Goal: Task Accomplishment & Management: Complete application form

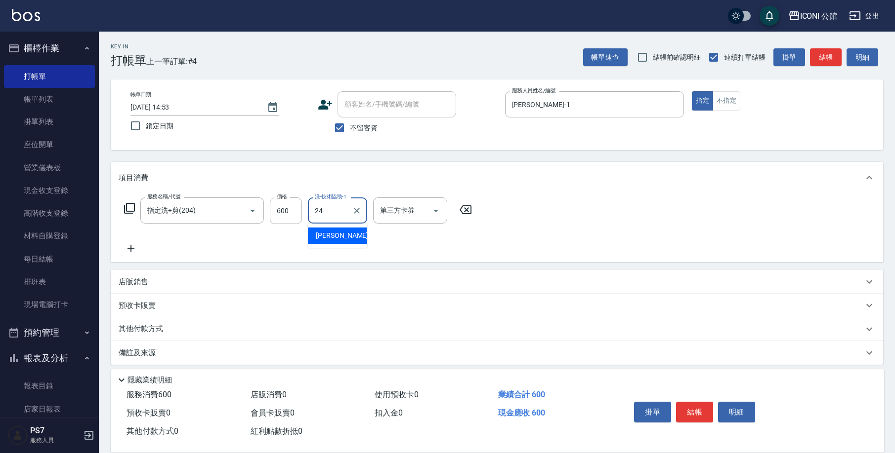
type input "[PERSON_NAME]-24"
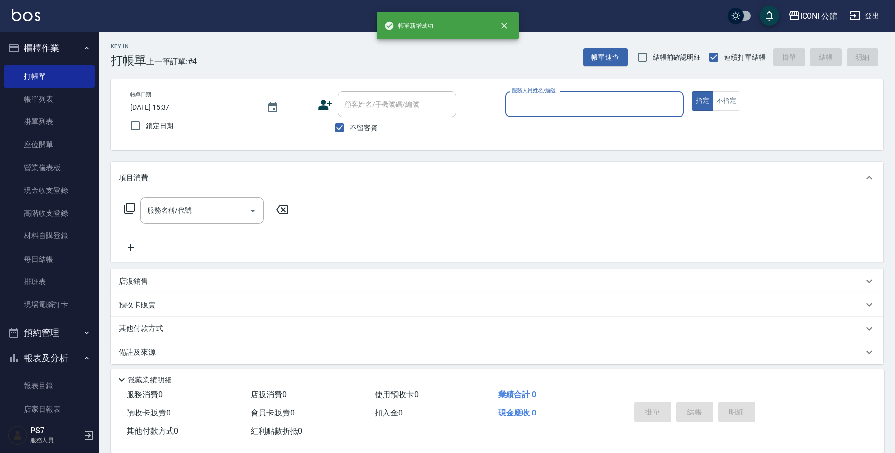
type input "[DATE] 15:37"
type input "[PERSON_NAME]-1"
type button "true"
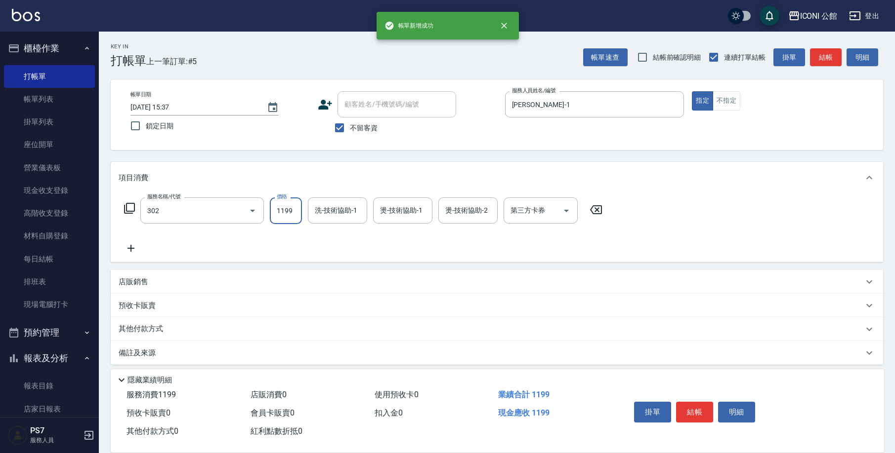
type input "設計燙髮(302)"
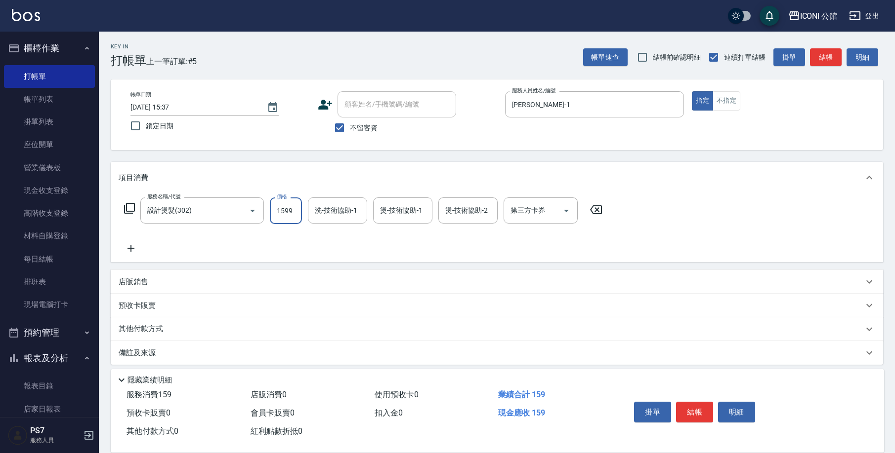
type input "1599"
type input "[PERSON_NAME]-1"
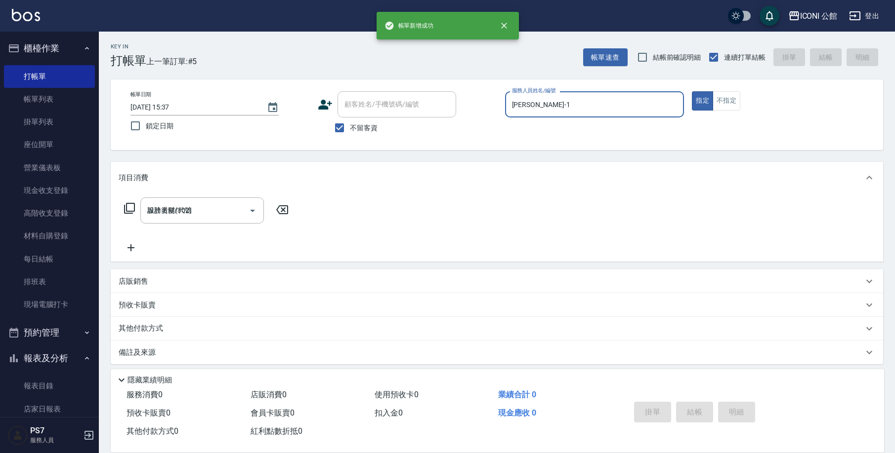
type input "[DATE] 15:38"
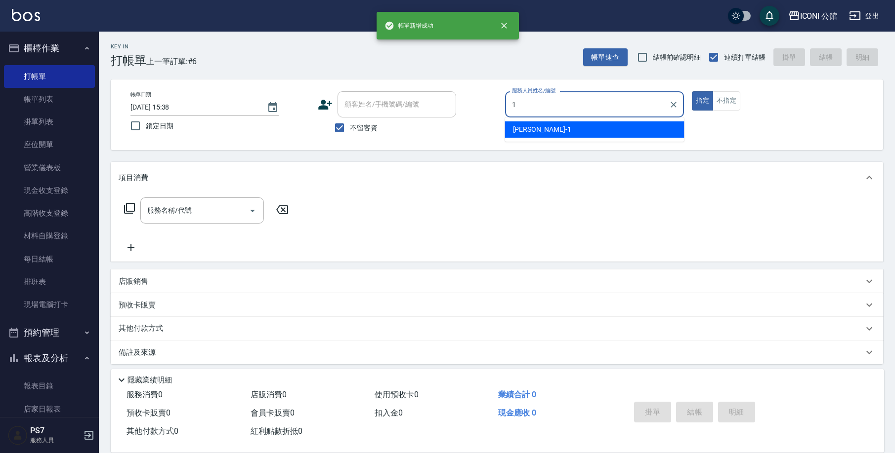
type input "[PERSON_NAME]-1"
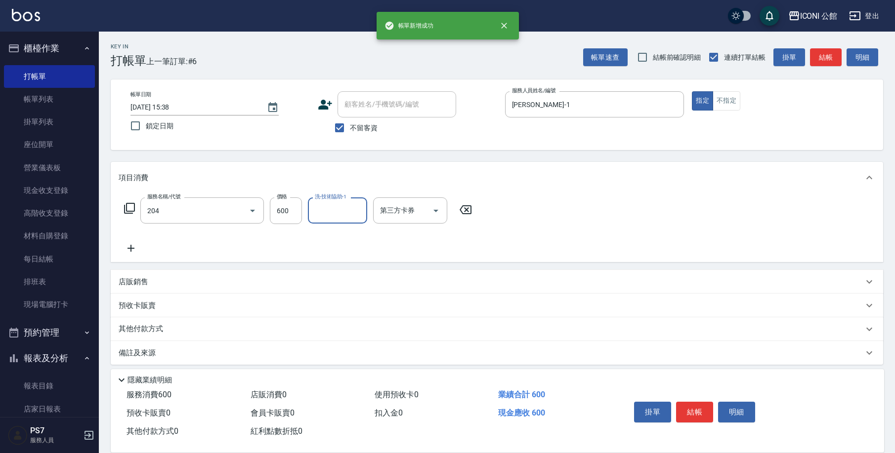
type input "指定洗+剪(204)"
type input "[PERSON_NAME]-1"
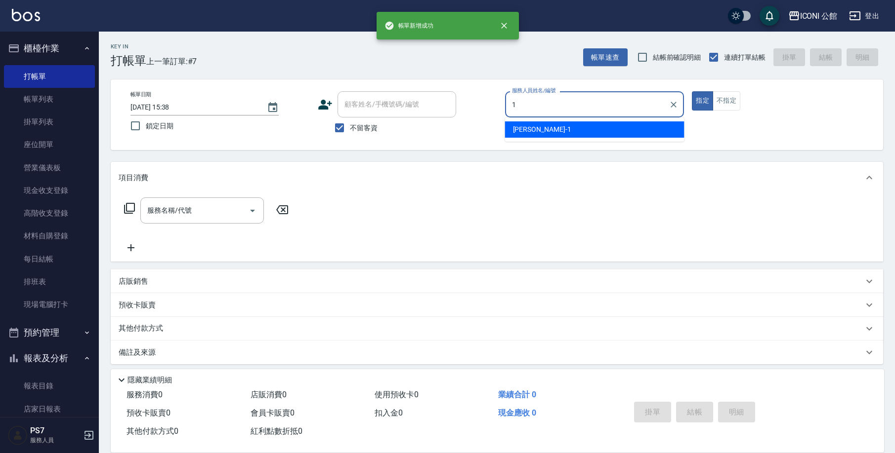
type input "[PERSON_NAME]-1"
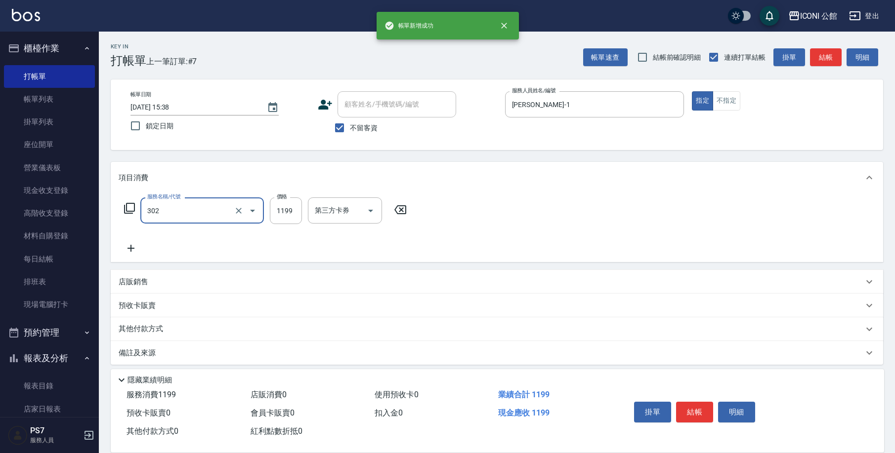
type input "設計燙髮(302)"
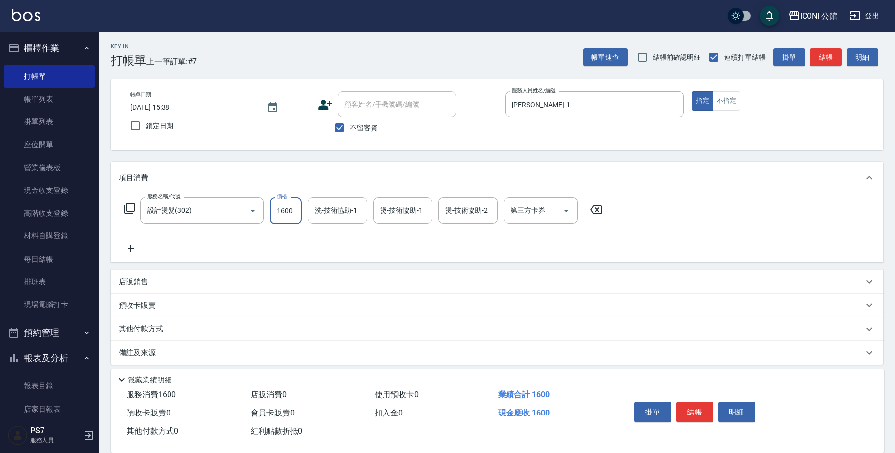
type input "1600"
type input "Sandy-8"
type input "[PERSON_NAME]-1"
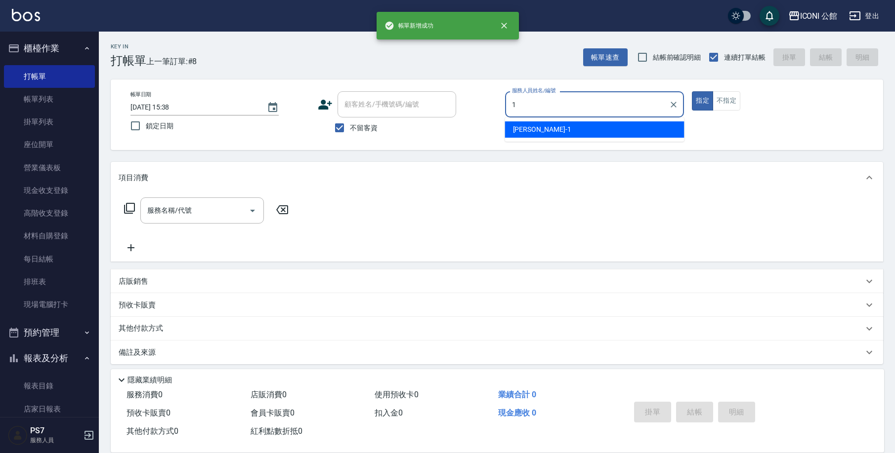
type input "[PERSON_NAME]-1"
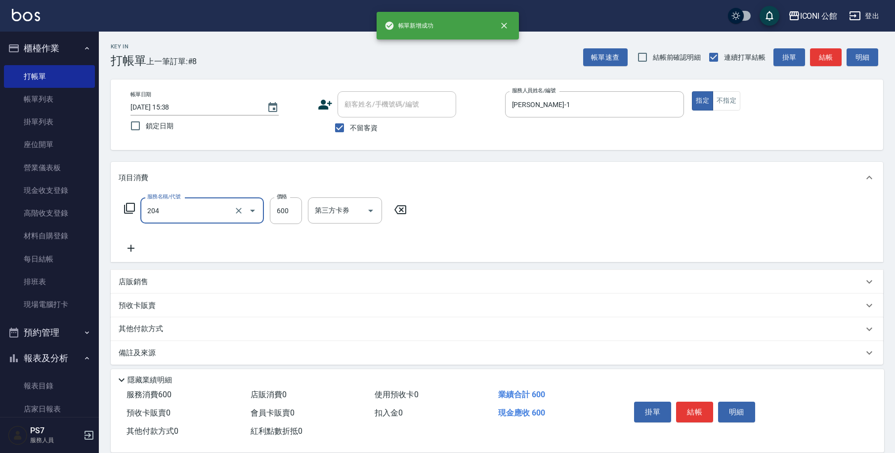
type input "指定洗+剪(204)"
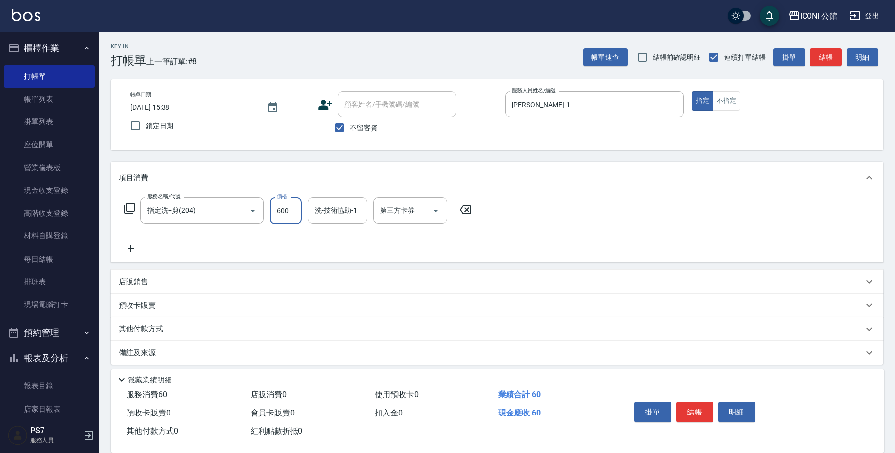
type input "600"
type input "[PERSON_NAME]-1"
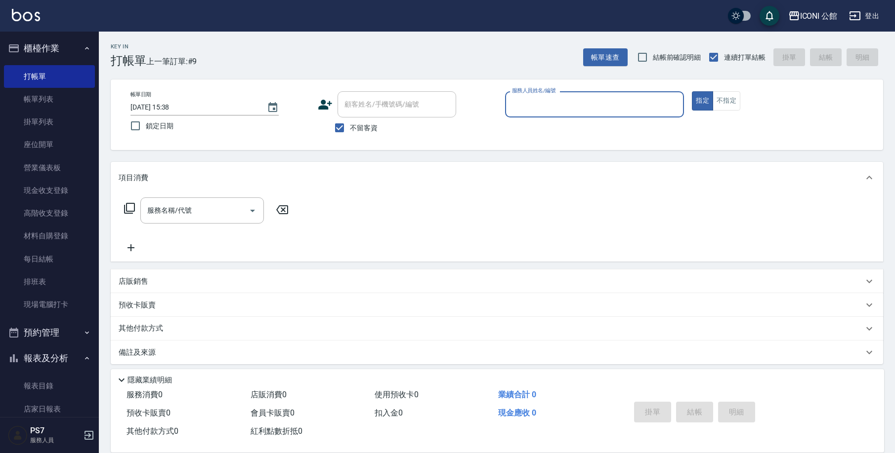
click at [181, 184] on div "項目消費" at bounding box center [497, 178] width 772 height 32
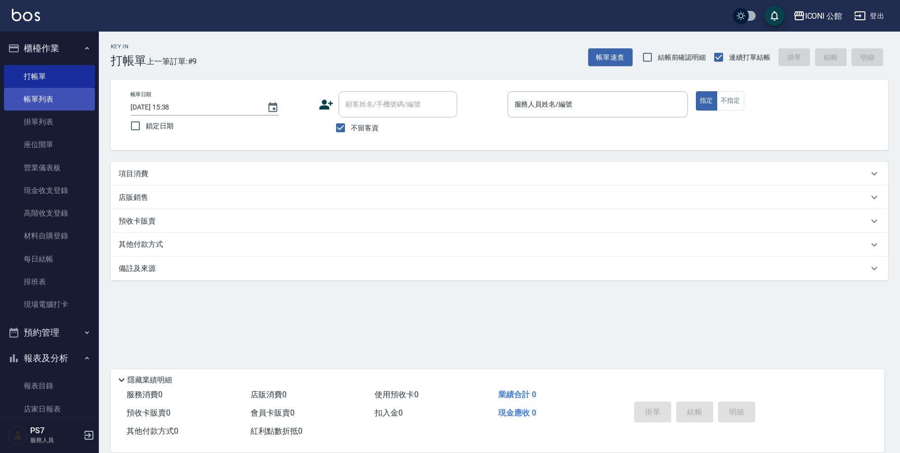
click at [77, 103] on link "帳單列表" at bounding box center [49, 99] width 91 height 23
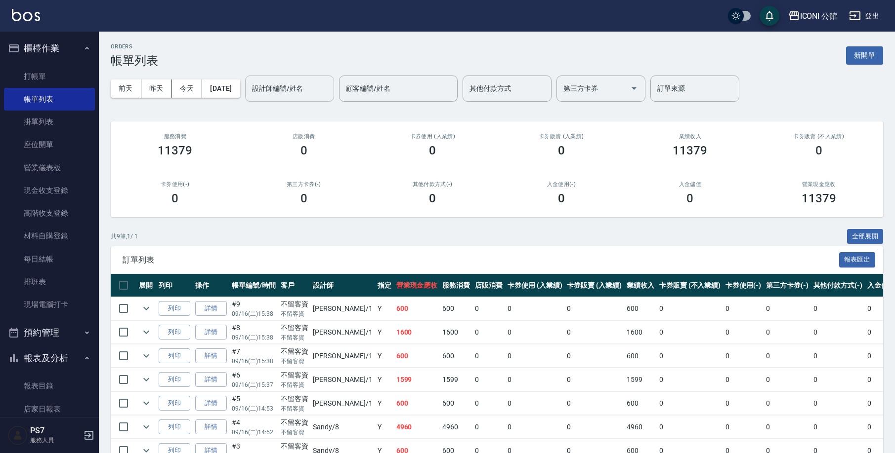
click at [300, 95] on input "設計師編號/姓名" at bounding box center [289, 88] width 80 height 17
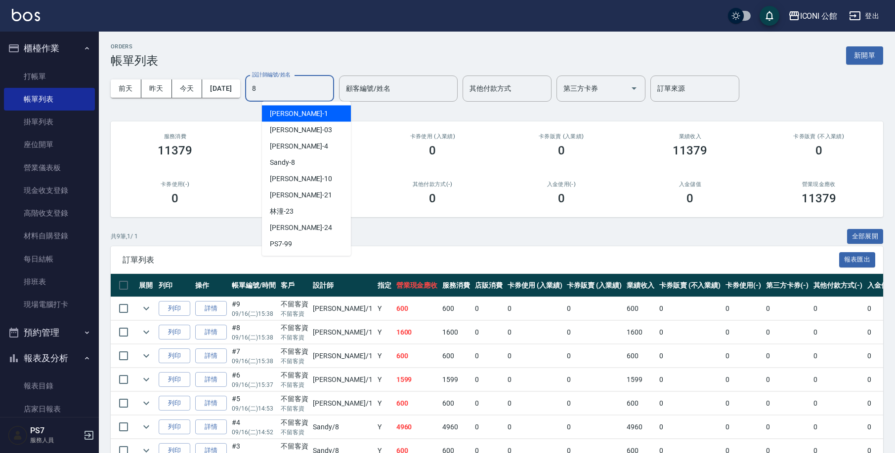
type input "Sandy-8"
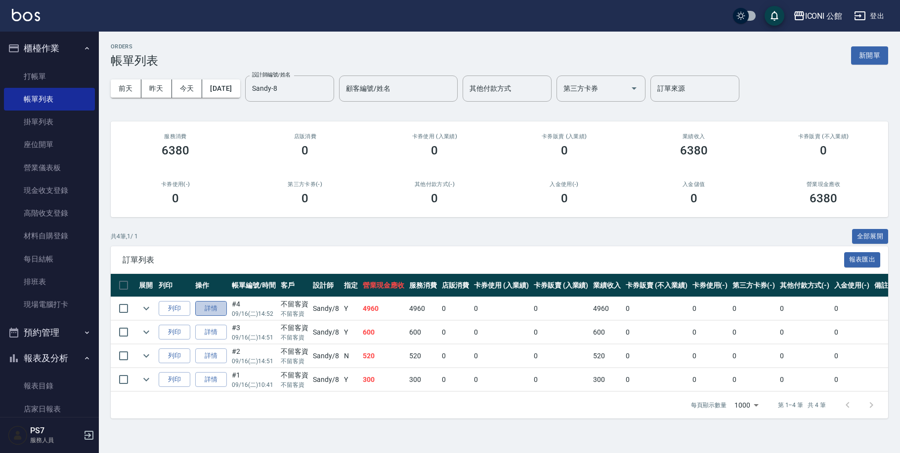
click at [223, 301] on link "詳情" at bounding box center [211, 308] width 32 height 15
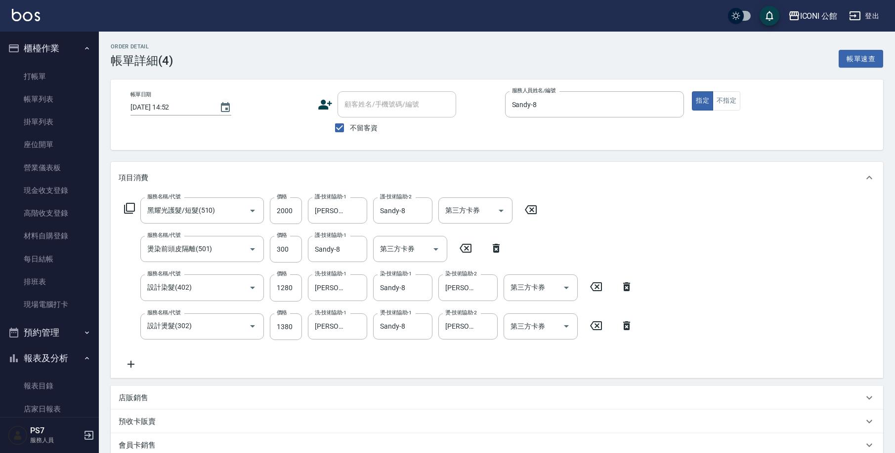
type input "[DATE] 14:52"
checkbox input "true"
type input "Sandy-8"
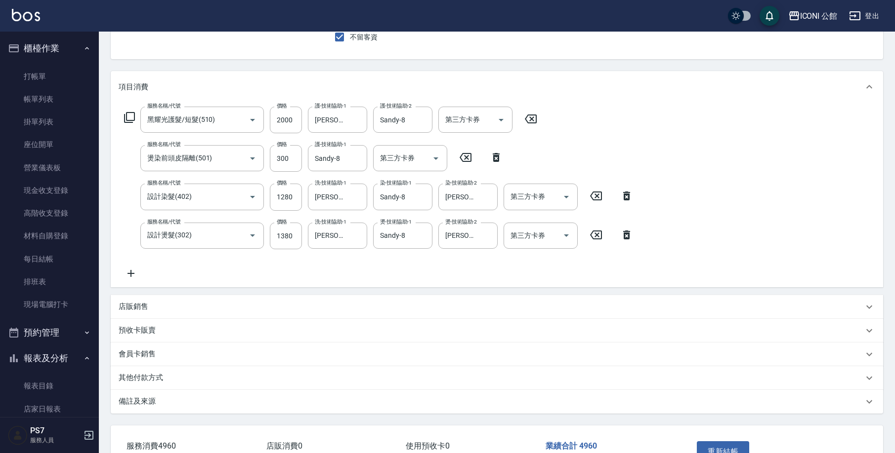
click at [175, 372] on div "其他付款方式" at bounding box center [497, 379] width 772 height 24
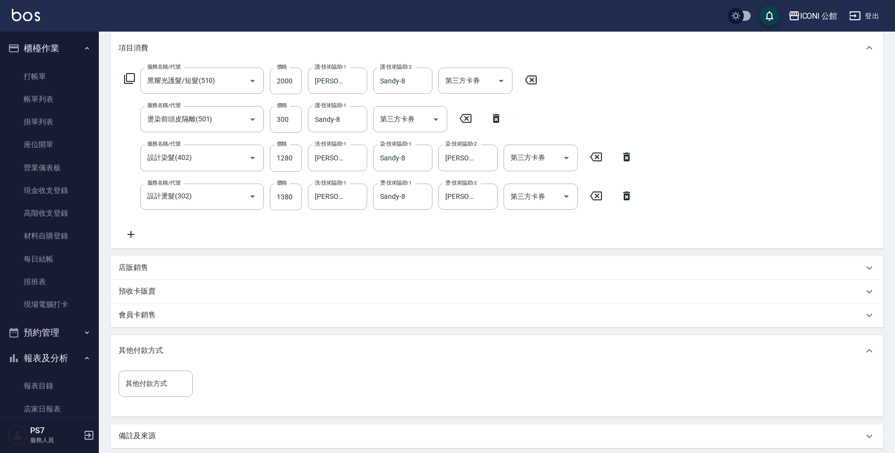
scroll to position [232, 0]
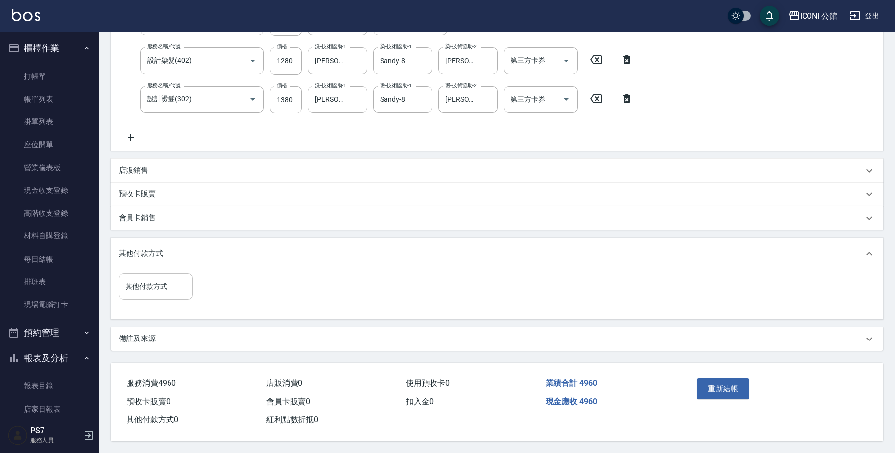
click at [171, 280] on input "其他付款方式" at bounding box center [155, 286] width 65 height 17
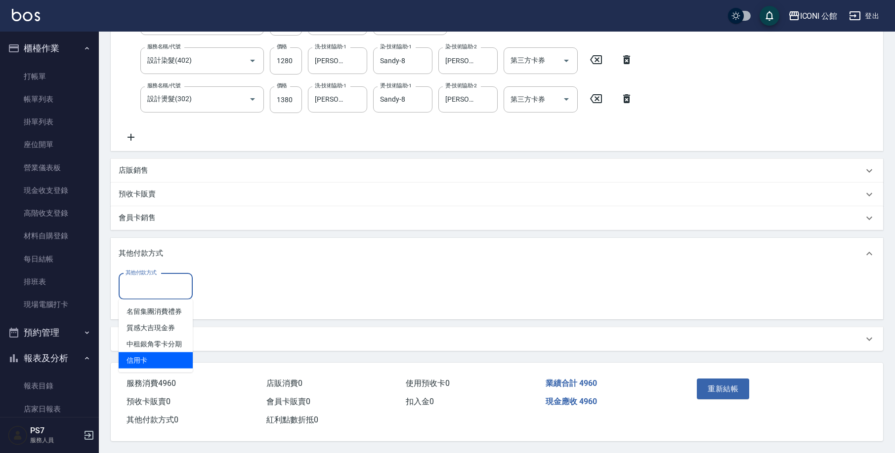
click at [169, 353] on span "信用卡" at bounding box center [156, 361] width 74 height 16
type input "信用卡"
click at [242, 275] on input "0" at bounding box center [236, 286] width 74 height 27
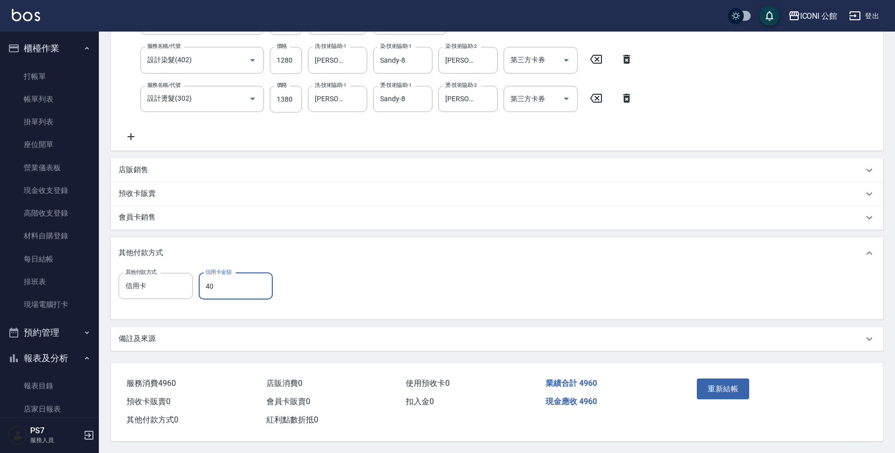
click at [243, 281] on input "40" at bounding box center [236, 286] width 74 height 27
type input "4960"
click at [722, 389] on button "重新結帳" at bounding box center [722, 389] width 52 height 21
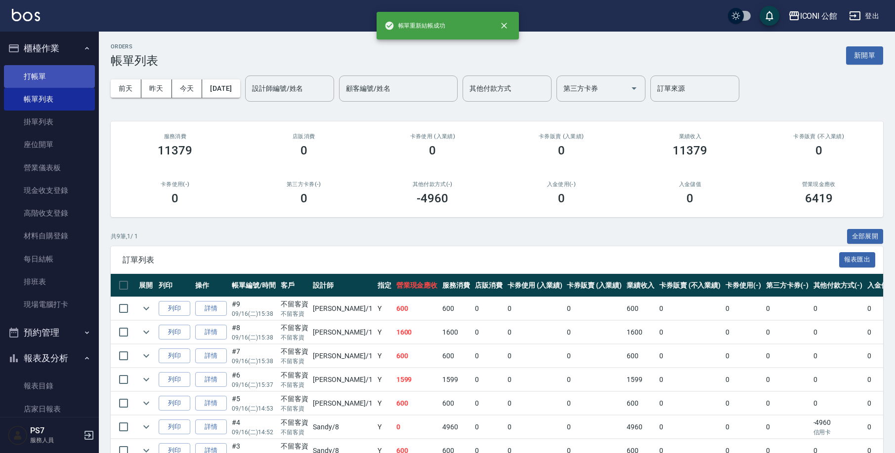
click at [67, 82] on link "打帳單" at bounding box center [49, 76] width 91 height 23
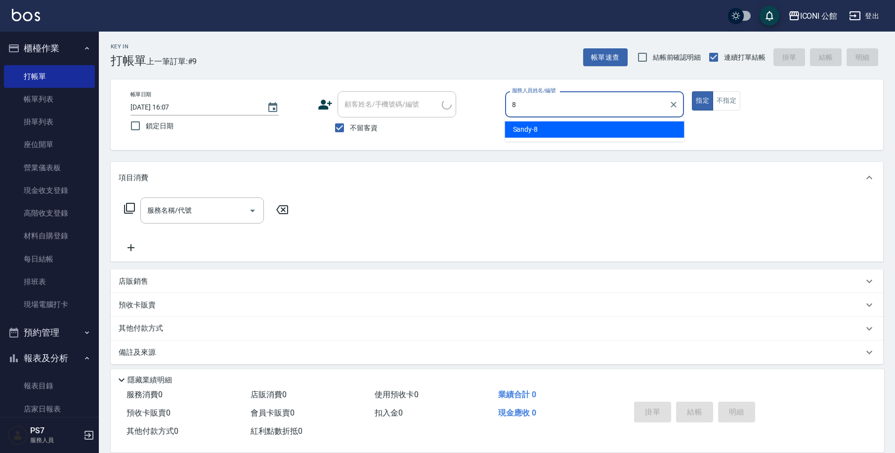
type input "Sandy-8"
type button "true"
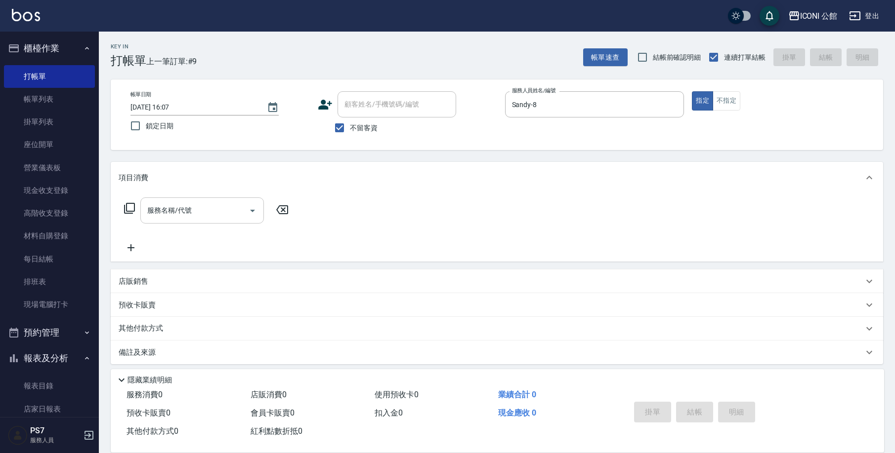
click at [217, 209] on input "服務名稱/代號" at bounding box center [195, 210] width 100 height 17
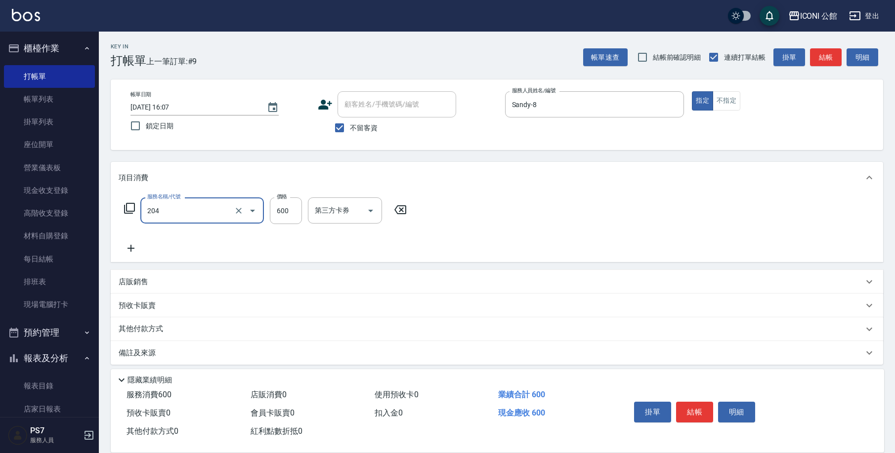
type input "指定洗+剪(204)"
type input "500"
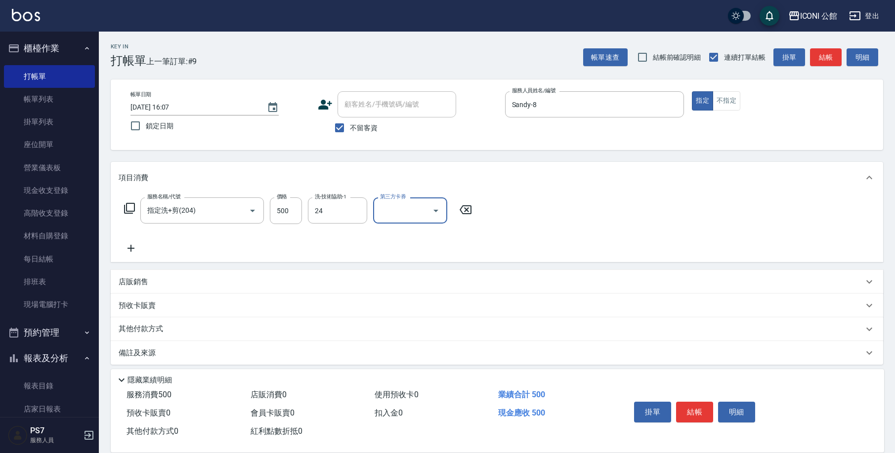
type input "[PERSON_NAME]-24"
click at [700, 410] on button "結帳" at bounding box center [694, 412] width 37 height 21
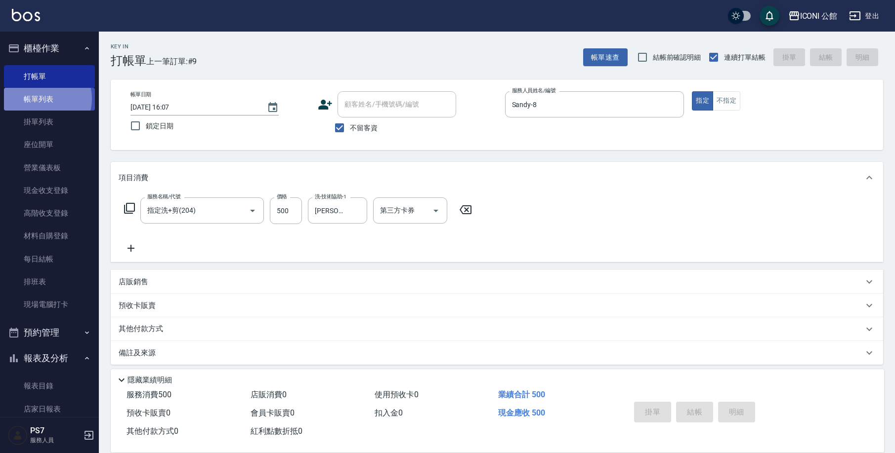
click at [42, 98] on link "帳單列表" at bounding box center [49, 99] width 91 height 23
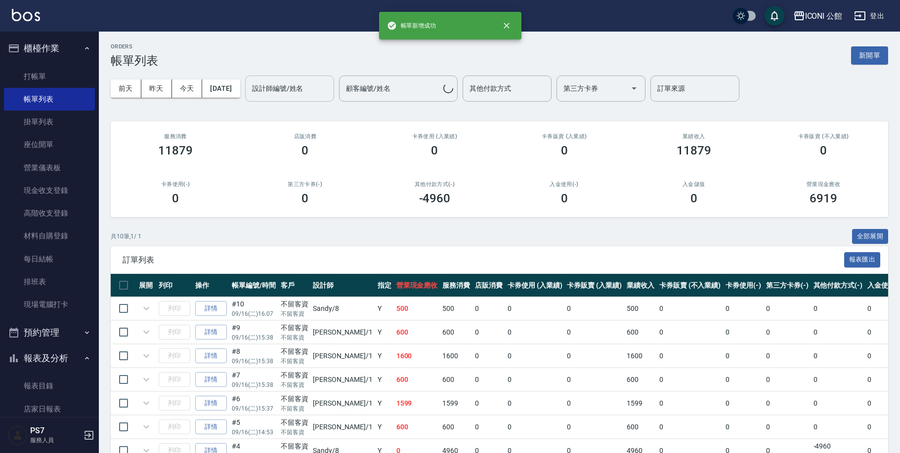
click at [290, 88] on div "設計師編號/姓名 設計師編號/姓名" at bounding box center [289, 89] width 89 height 26
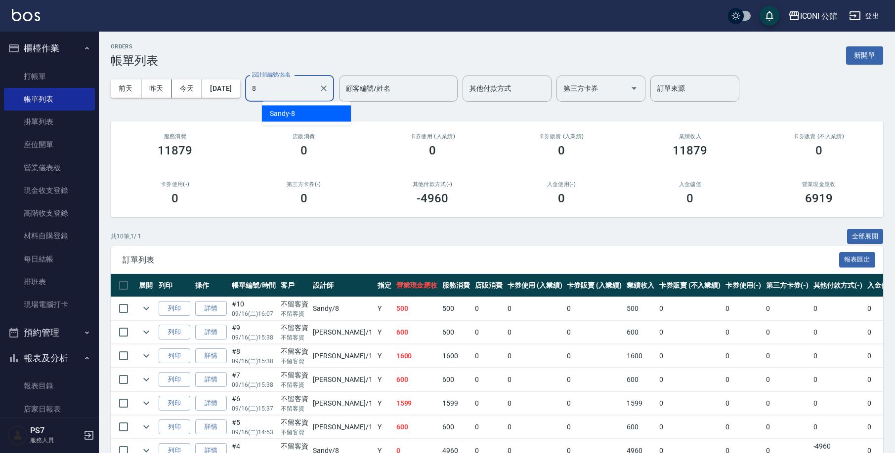
type input "Sandy-8"
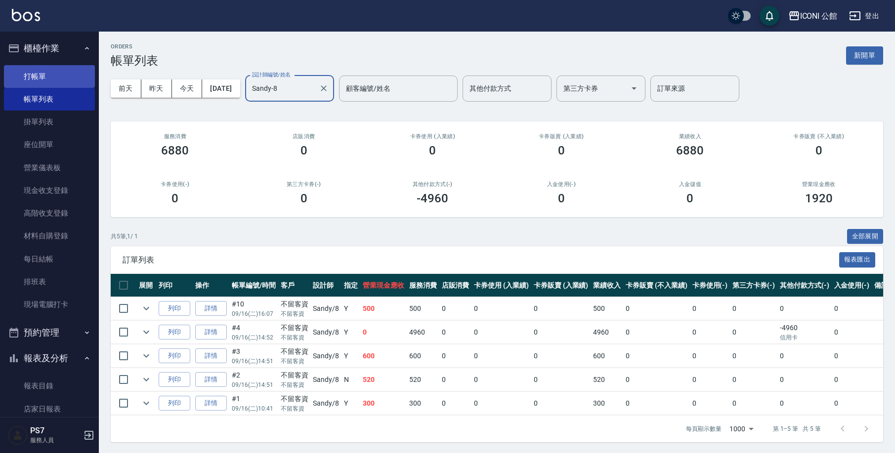
click at [66, 78] on link "打帳單" at bounding box center [49, 76] width 91 height 23
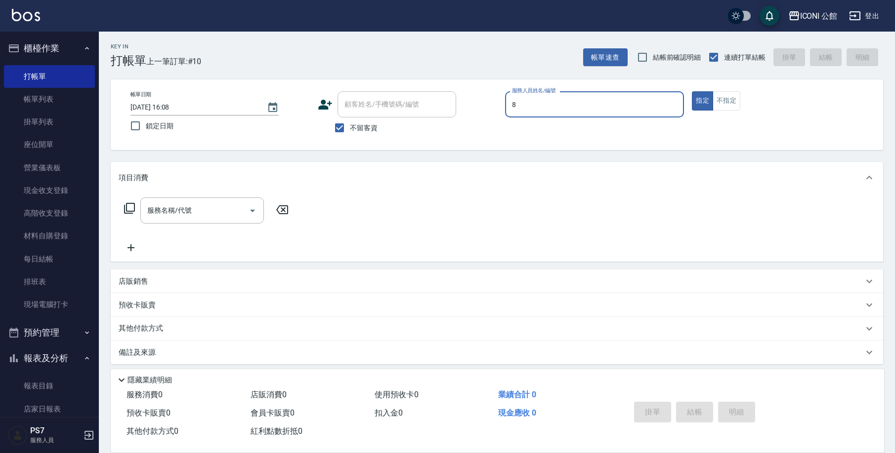
type input "Sandy-8"
type button "true"
drag, startPoint x: 711, startPoint y: 79, endPoint x: 658, endPoint y: 64, distance: 55.2
click at [680, 71] on div "Key In 打帳單 上一筆訂單:#10 帳單速查 結帳前確認明細 連續打單結帳 掛單 結帳 明細 帳單日期 [DATE] 16:08 鎖定日期 顧客姓名/手…" at bounding box center [497, 246] width 796 height 428
click at [131, 208] on icon at bounding box center [129, 209] width 12 height 12
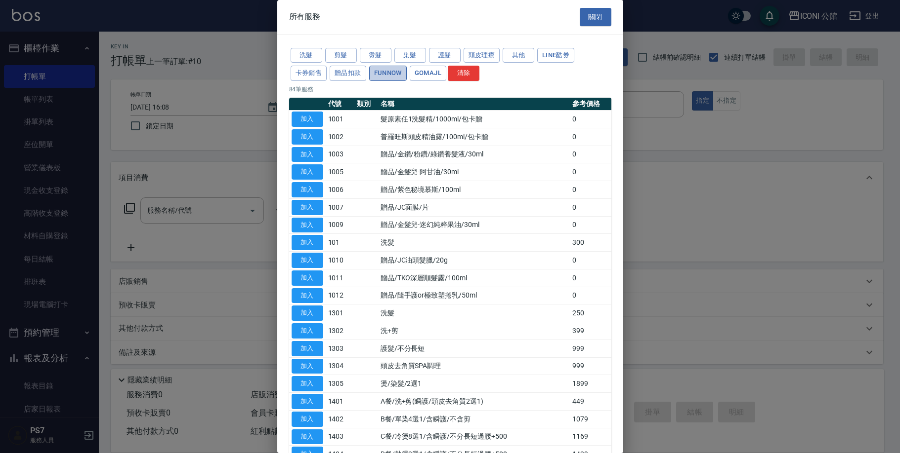
click at [393, 72] on button "FUNNOW" at bounding box center [388, 73] width 38 height 15
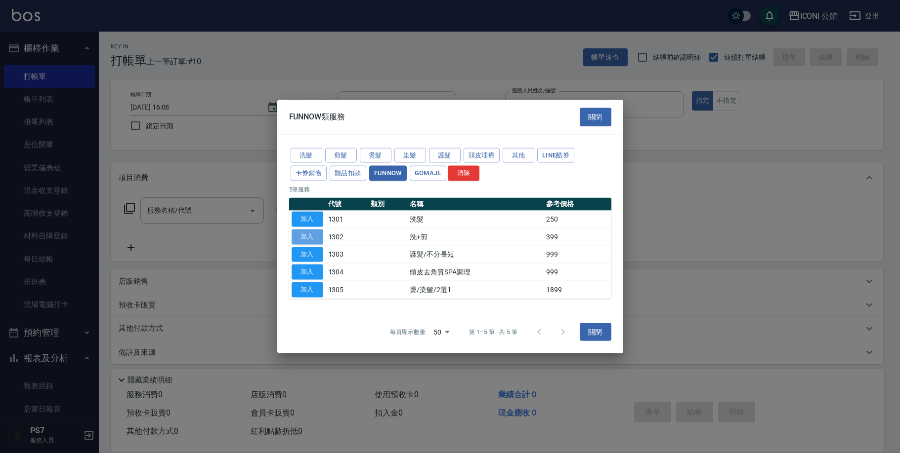
click at [313, 237] on button "加入" at bounding box center [307, 236] width 32 height 15
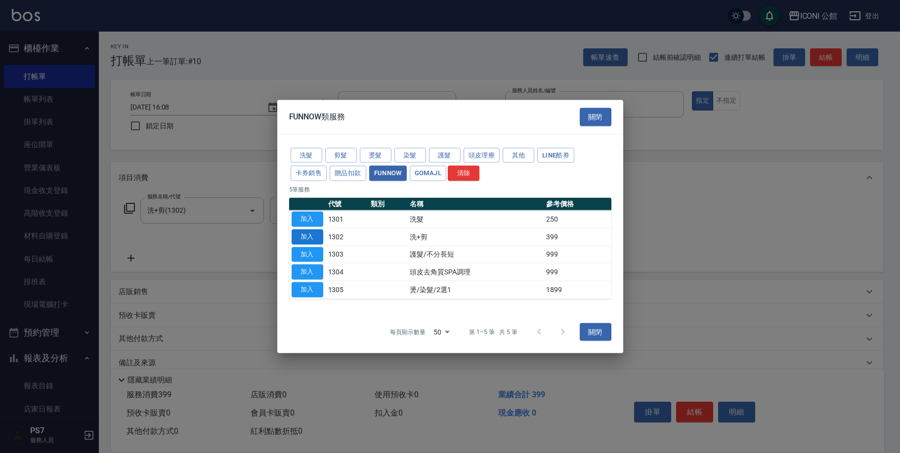
type input "洗+剪(1302)"
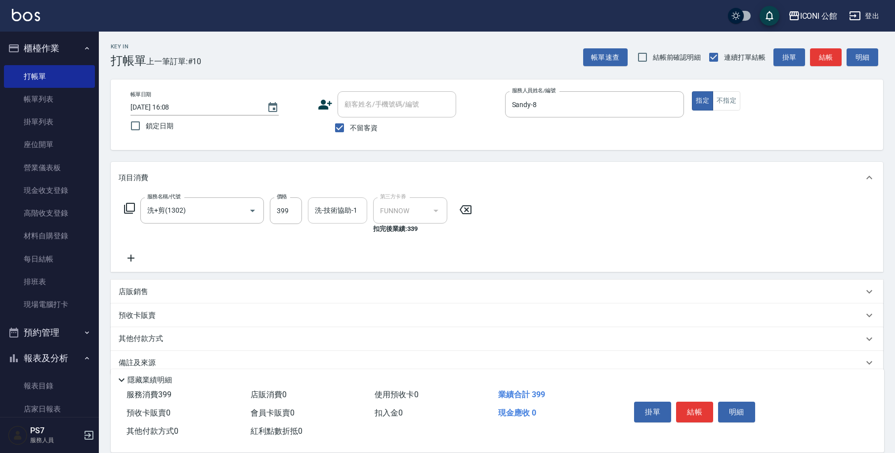
click at [340, 220] on div "洗-技術協助-1" at bounding box center [337, 211] width 59 height 26
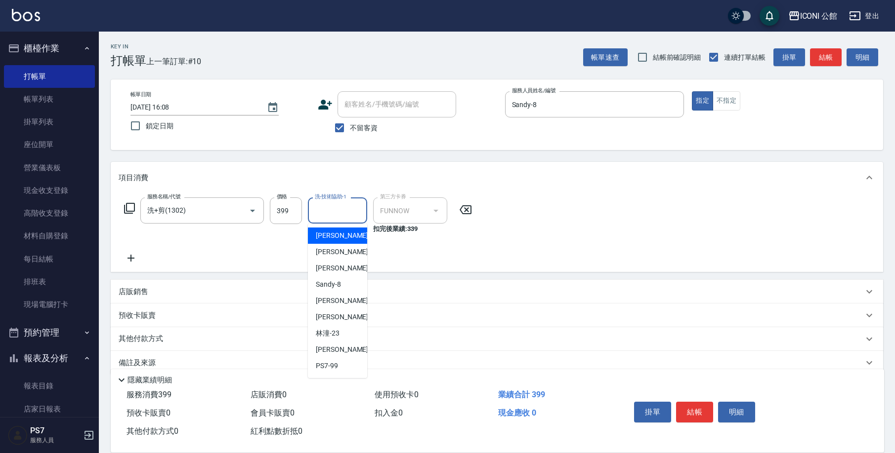
type input "3"
type input "[PERSON_NAME]-24"
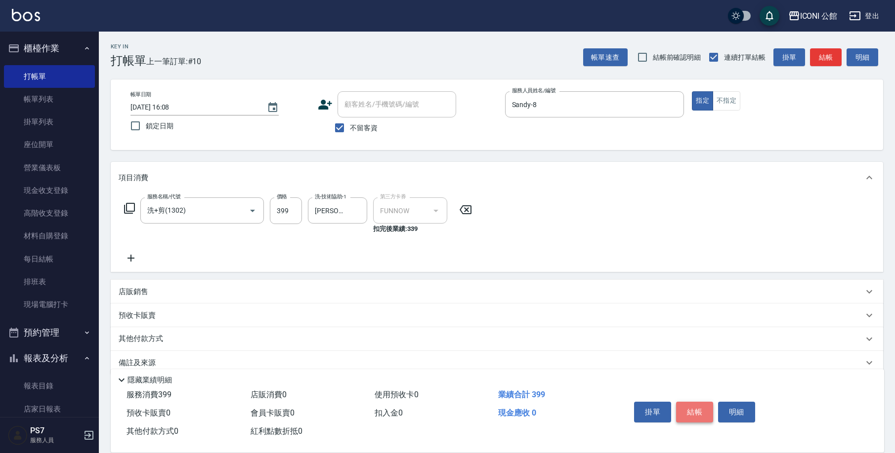
click at [694, 413] on button "結帳" at bounding box center [694, 412] width 37 height 21
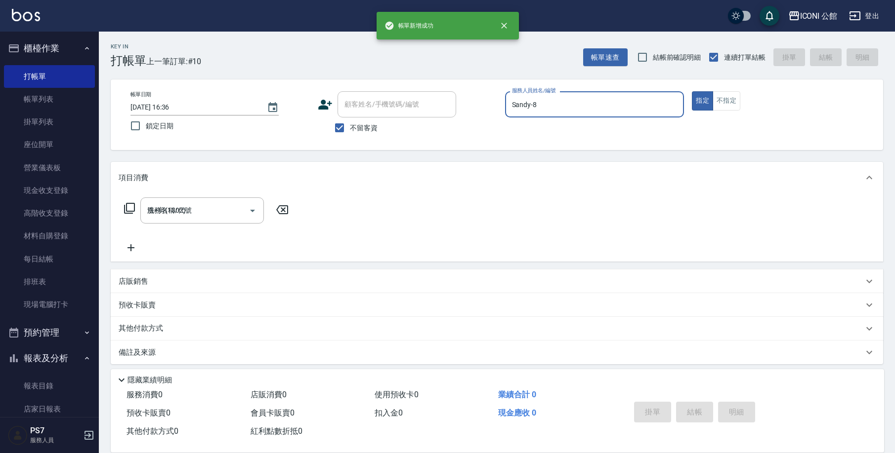
type input "[DATE] 16:36"
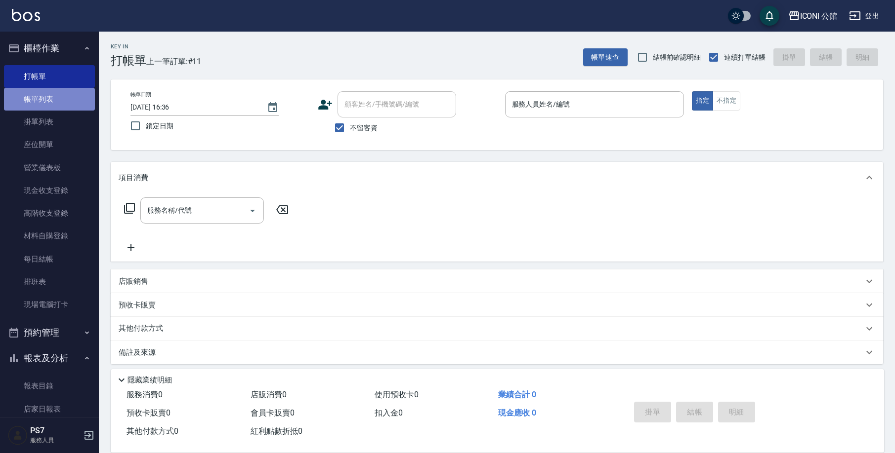
click at [75, 100] on link "帳單列表" at bounding box center [49, 99] width 91 height 23
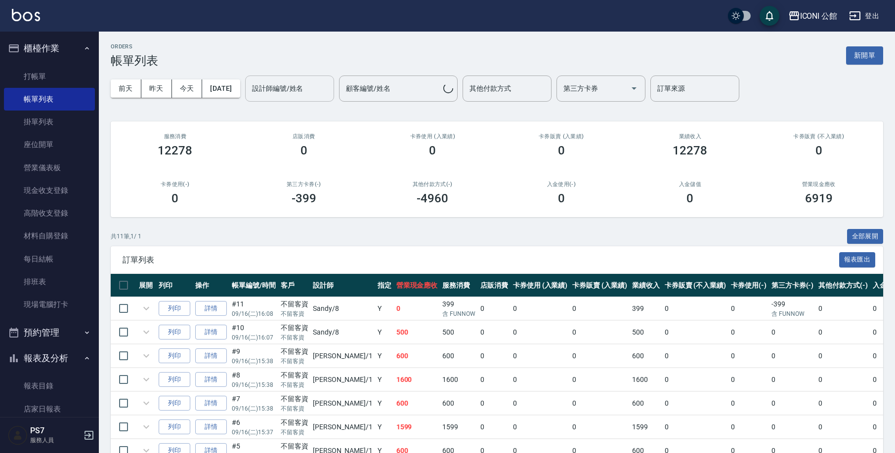
click at [321, 98] on div "設計師編號/姓名" at bounding box center [289, 89] width 89 height 26
type input "Sandy-8"
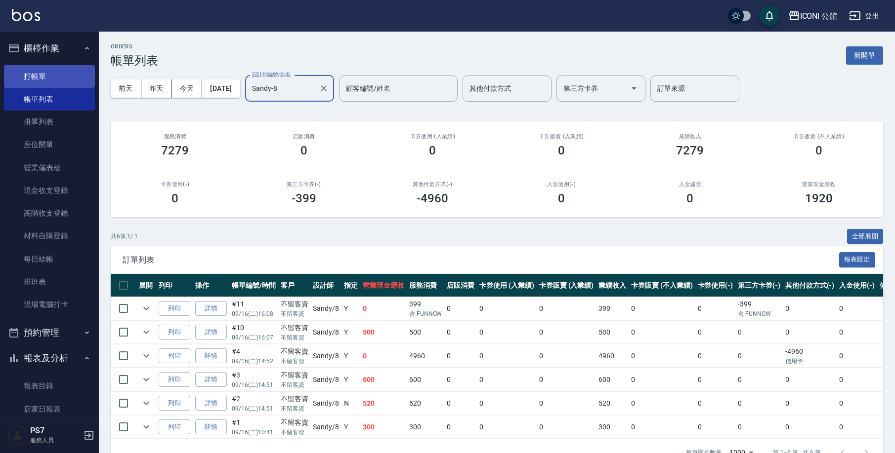
click at [49, 75] on link "打帳單" at bounding box center [49, 76] width 91 height 23
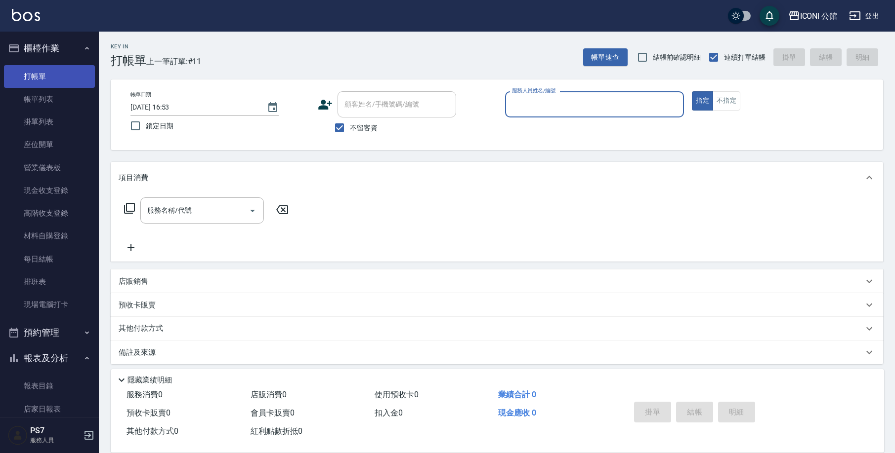
click at [54, 80] on link "打帳單" at bounding box center [49, 76] width 91 height 23
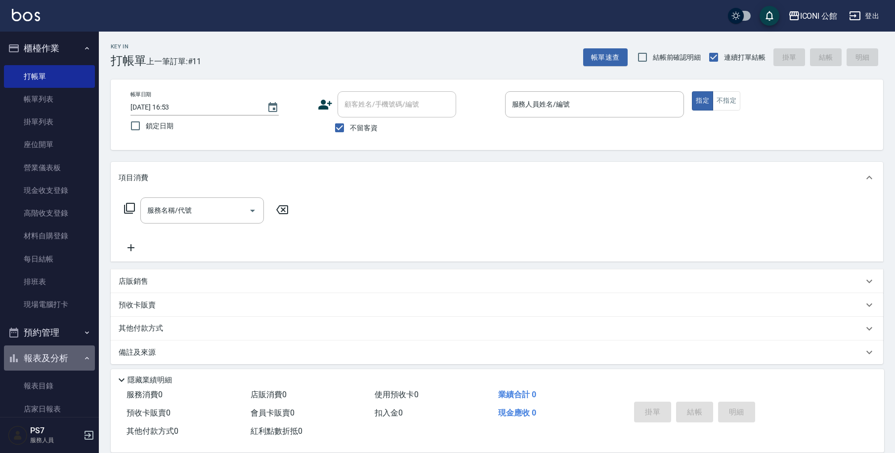
click at [51, 351] on button "報表及分析" at bounding box center [49, 359] width 91 height 26
click at [54, 363] on button "報表及分析" at bounding box center [49, 359] width 91 height 26
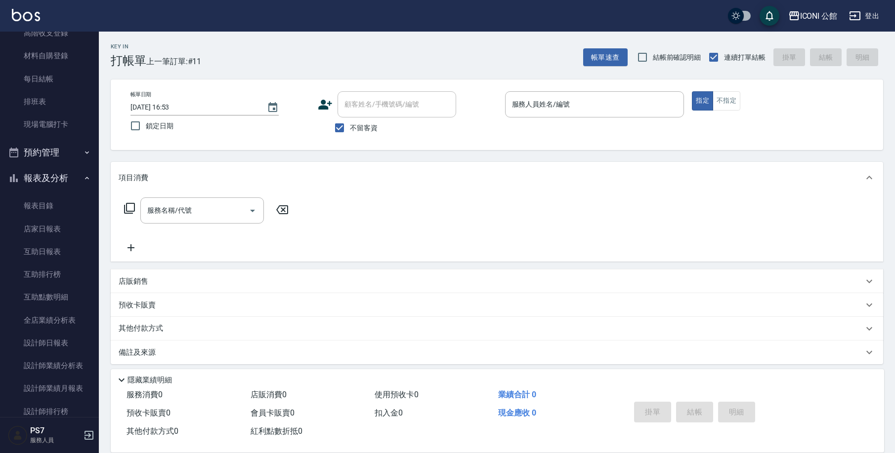
scroll to position [180, 0]
click at [49, 300] on link "互助點數明細" at bounding box center [49, 297] width 91 height 23
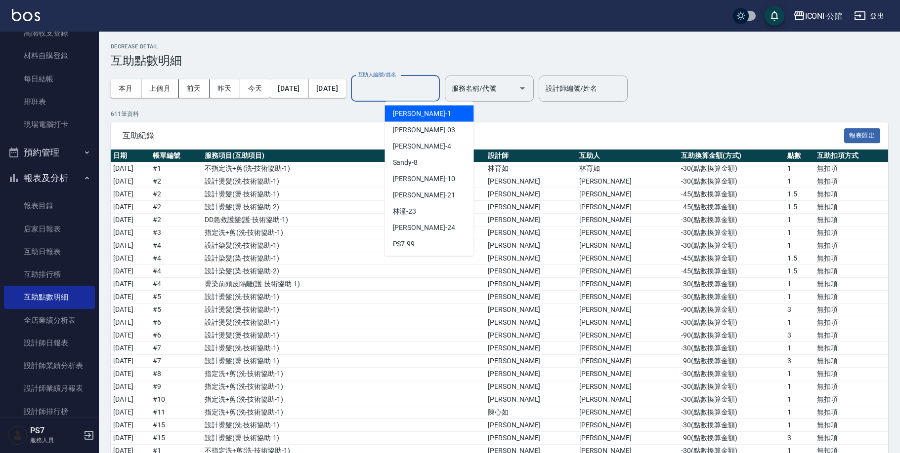
click at [435, 89] on input "互助人編號/姓名" at bounding box center [395, 88] width 80 height 17
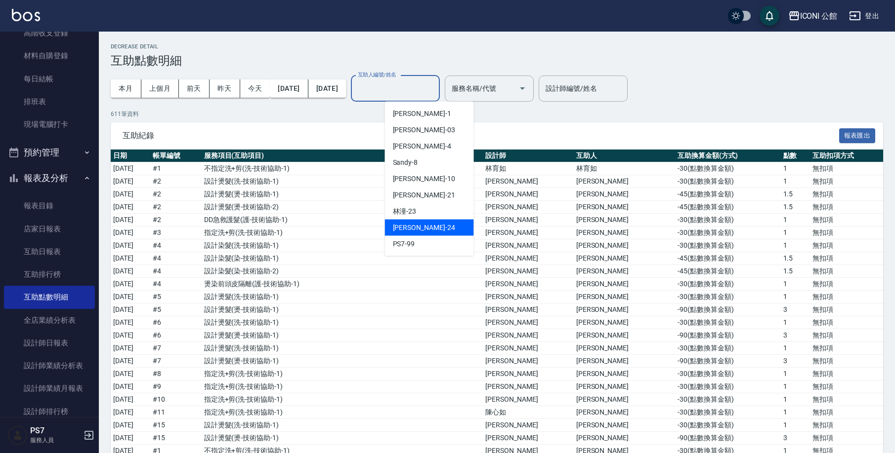
click at [438, 225] on div "[PERSON_NAME] -24" at bounding box center [429, 228] width 89 height 16
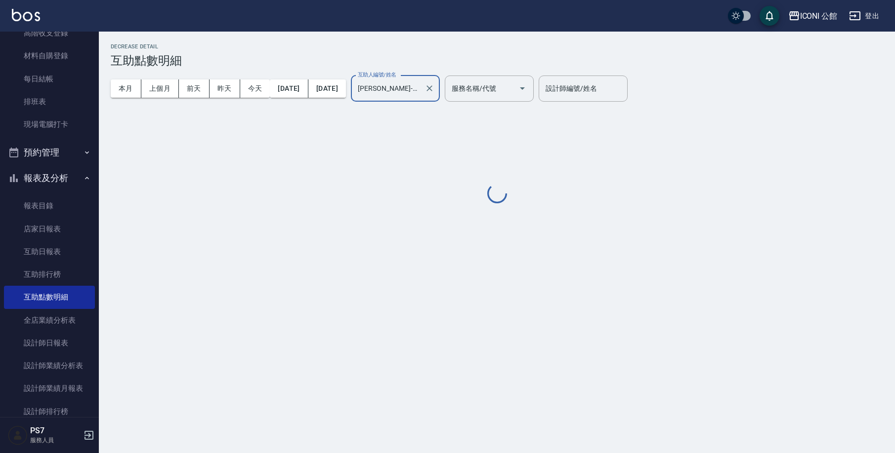
type input "[PERSON_NAME]-24"
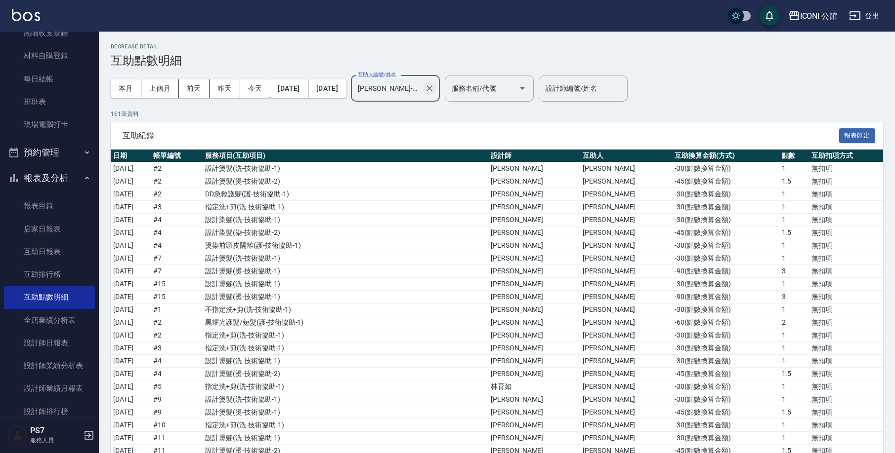
click at [432, 86] on icon "Clear" at bounding box center [429, 88] width 6 height 6
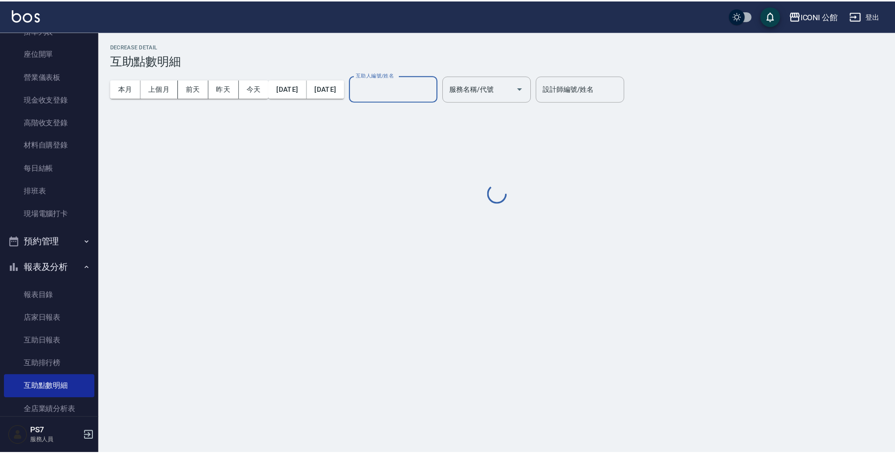
scroll to position [21, 0]
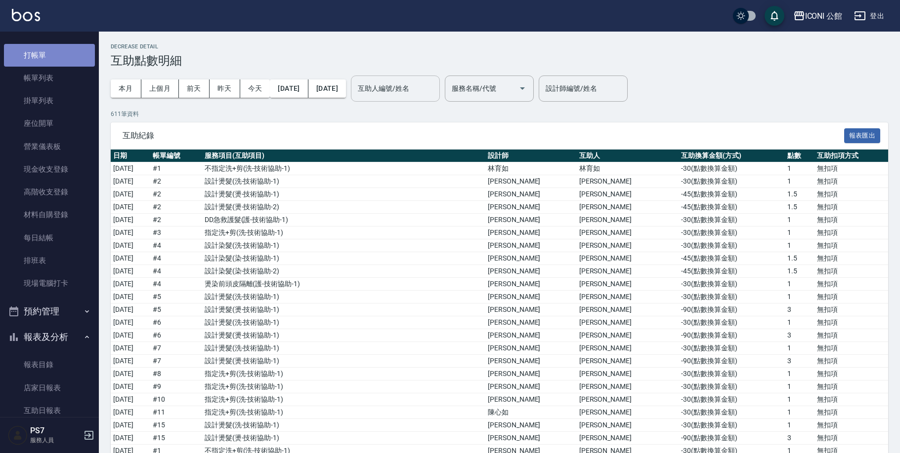
click at [55, 55] on link "打帳單" at bounding box center [49, 55] width 91 height 23
